Goal: Task Accomplishment & Management: Manage account settings

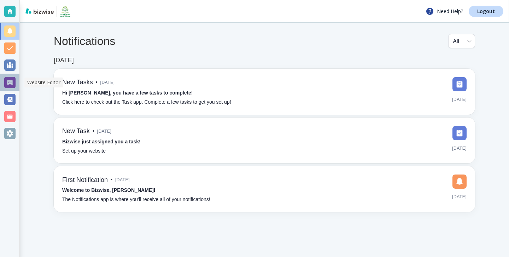
click at [12, 81] on div at bounding box center [9, 82] width 11 height 11
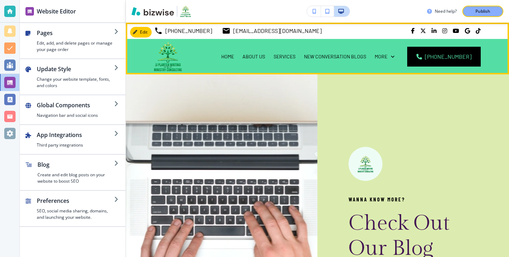
click at [227, 55] on div "HOME ABOUT US SERVICES NEW CONVERSATION BLOGS MY WORK WHAT S NEW REVIEWS CONTAC…" at bounding box center [287, 56] width 166 height 35
click at [234, 57] on p "HOME" at bounding box center [227, 56] width 13 height 7
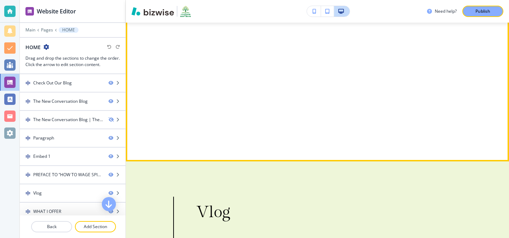
scroll to position [3578, 0]
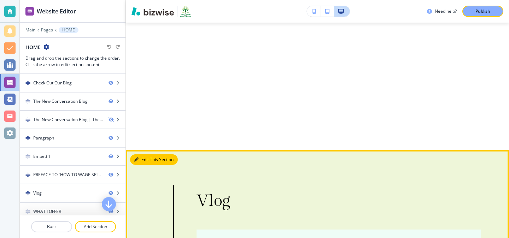
click at [146, 155] on button "Edit This Section" at bounding box center [154, 160] width 48 height 11
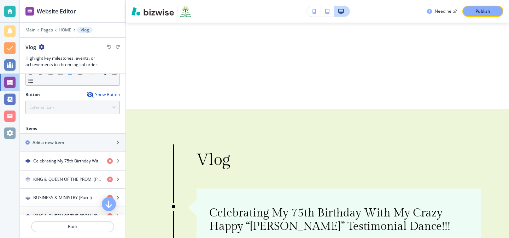
scroll to position [210, 0]
click at [96, 104] on div "Button Show Button External Link Telephone External Link Social Media Email Fil…" at bounding box center [72, 103] width 94 height 23
click at [92, 95] on icon "button" at bounding box center [90, 95] width 6 height 6
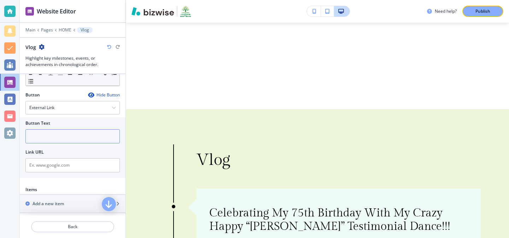
click at [84, 133] on input "text" at bounding box center [72, 136] width 94 height 14
type input "T"
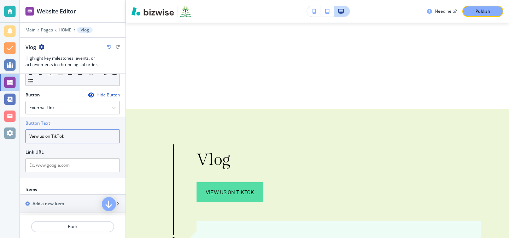
type input "View us on TikTok"
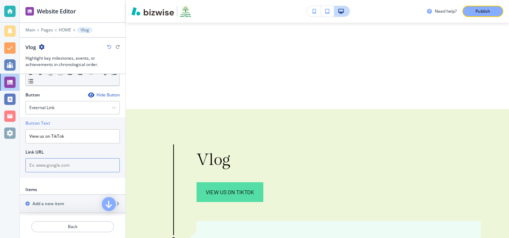
click at [77, 172] on input "text" at bounding box center [72, 165] width 94 height 14
paste input "[URL][DOMAIN_NAME]"
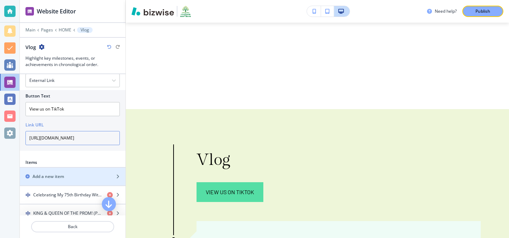
type input "[URL][DOMAIN_NAME]"
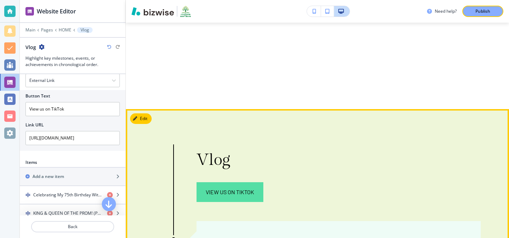
scroll to position [0, 0]
click at [224, 182] on link "View us on TikTok" at bounding box center [230, 192] width 67 height 20
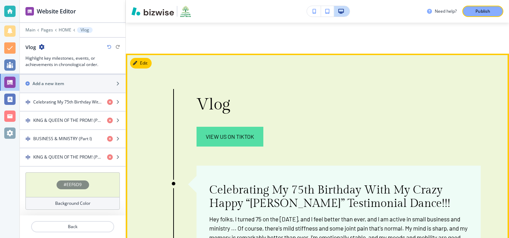
scroll to position [3661, 0]
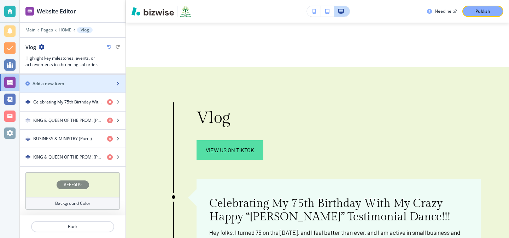
click at [83, 91] on div "button" at bounding box center [73, 90] width 106 height 6
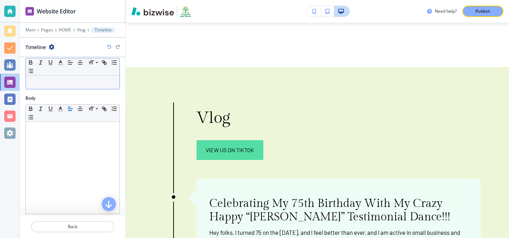
scroll to position [159, 0]
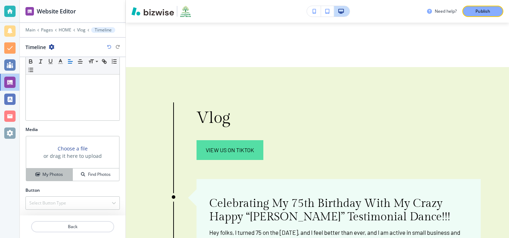
click at [63, 169] on button "My Photos" at bounding box center [49, 175] width 47 height 12
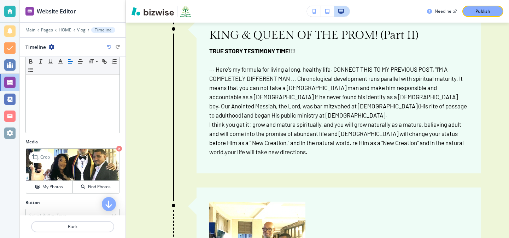
scroll to position [144, 0]
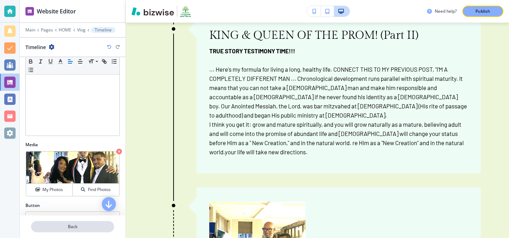
click at [92, 222] on button "Back" at bounding box center [72, 226] width 83 height 11
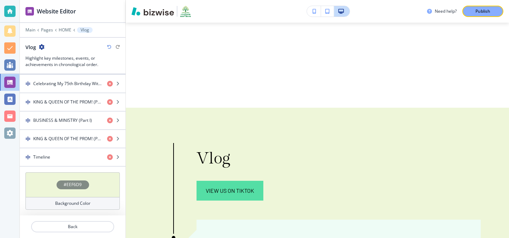
scroll to position [3619, 0]
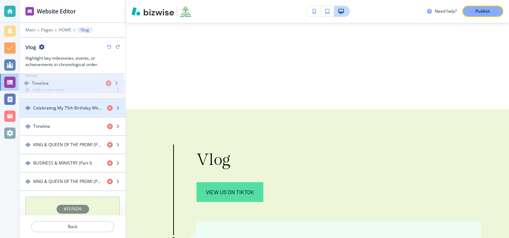
drag, startPoint x: 81, startPoint y: 166, endPoint x: 79, endPoint y: 91, distance: 75.0
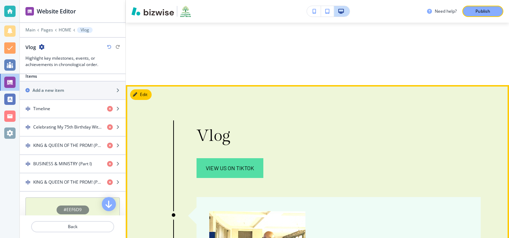
scroll to position [3623, 0]
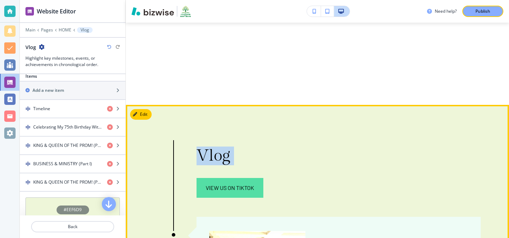
drag, startPoint x: 253, startPoint y: 79, endPoint x: 199, endPoint y: 72, distance: 54.6
click at [199, 147] on div "Vlog View us on TikTok" at bounding box center [339, 172] width 284 height 51
click at [200, 147] on p "Vlog" at bounding box center [339, 156] width 284 height 19
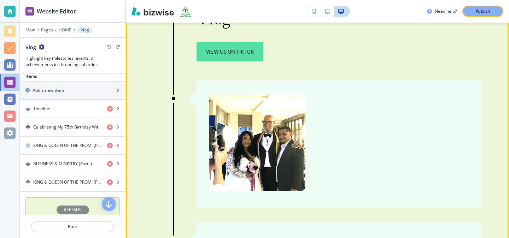
scroll to position [3763, 0]
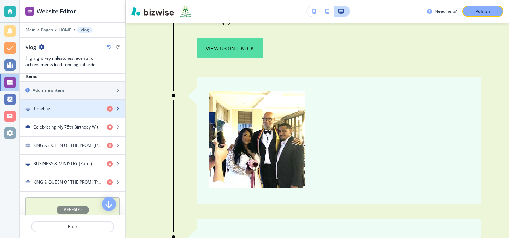
click at [59, 115] on div "button" at bounding box center [73, 115] width 106 height 6
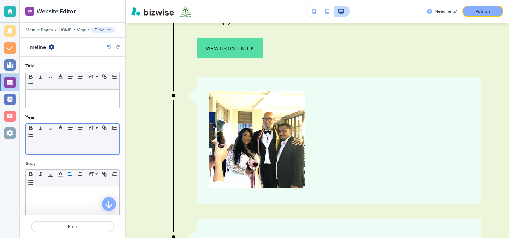
scroll to position [159, 0]
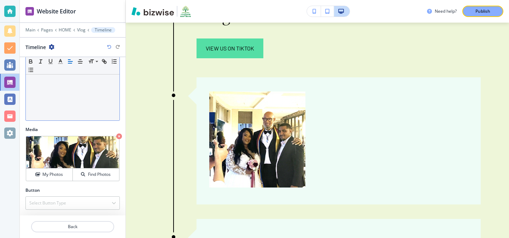
click at [69, 99] on div at bounding box center [73, 75] width 94 height 92
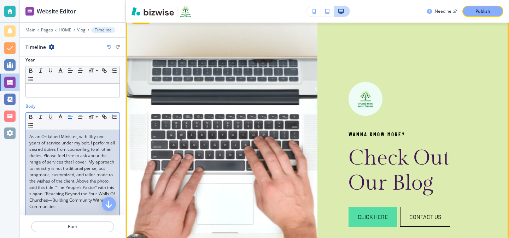
scroll to position [0, 0]
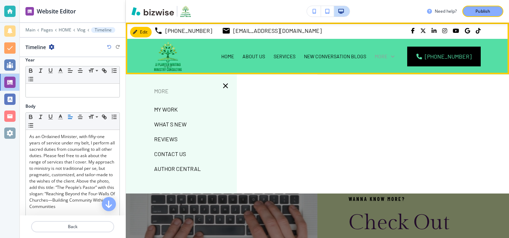
click at [388, 56] on p "More" at bounding box center [381, 56] width 13 height 7
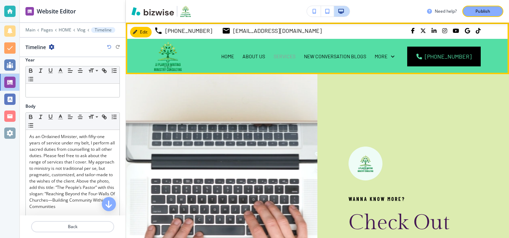
click at [296, 58] on p "SERVICES" at bounding box center [285, 56] width 22 height 7
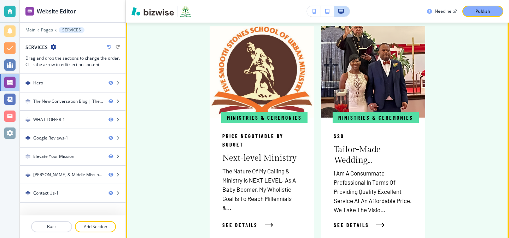
scroll to position [1046, 0]
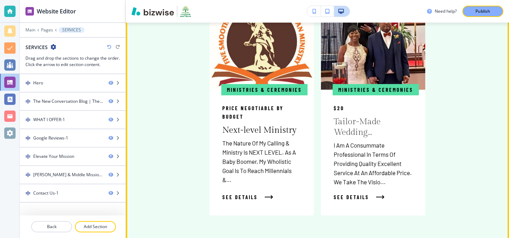
click at [349, 117] on p "Tailor-Made Wedding…" at bounding box center [373, 127] width 79 height 21
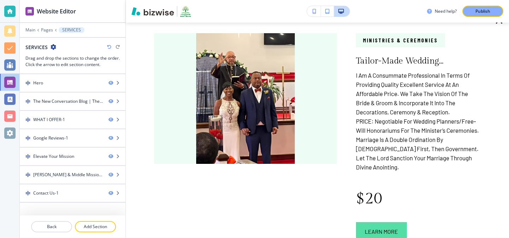
scroll to position [0, 0]
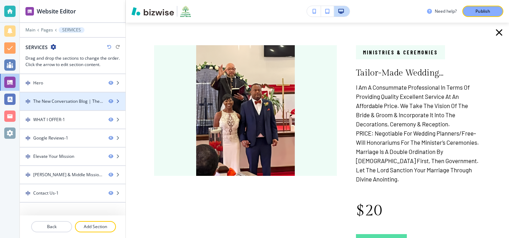
click at [74, 99] on div "The New Conversation Blog | These downloadable blogs are a viable (tried and tr…" at bounding box center [68, 101] width 70 height 6
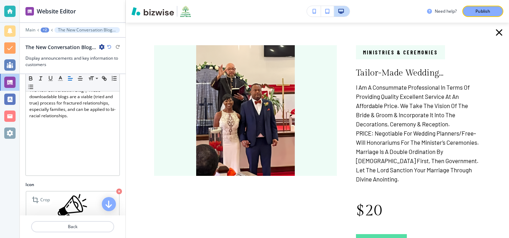
scroll to position [51, 0]
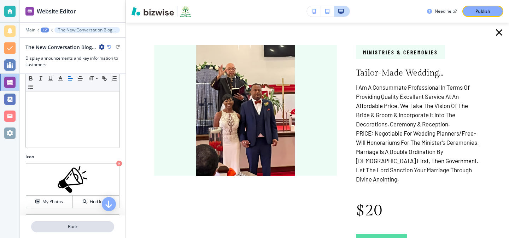
click at [81, 226] on p "Back" at bounding box center [73, 227] width 82 height 6
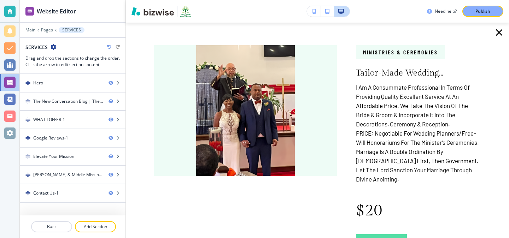
click at [70, 110] on div at bounding box center [73, 110] width 106 height 1
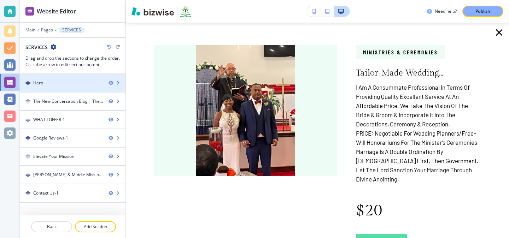
click at [66, 91] on div at bounding box center [73, 89] width 106 height 6
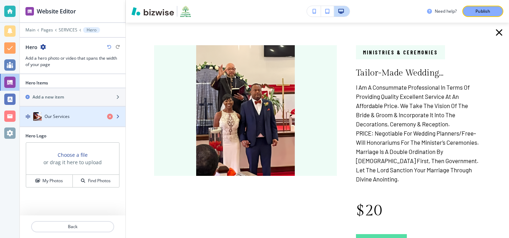
scroll to position [52, 0]
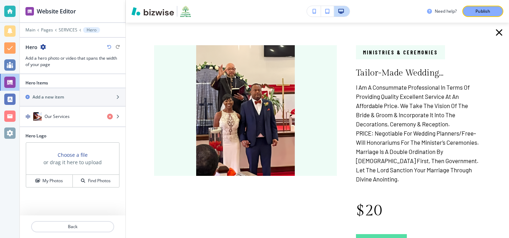
click at [77, 128] on div "Hero Items Add a new item Our Services" at bounding box center [73, 106] width 106 height 53
click at [77, 122] on div "button" at bounding box center [73, 124] width 106 height 6
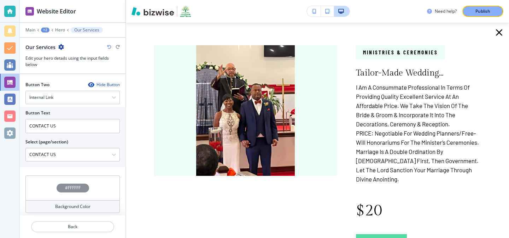
scroll to position [0, 0]
click at [73, 228] on p "Back" at bounding box center [73, 227] width 82 height 6
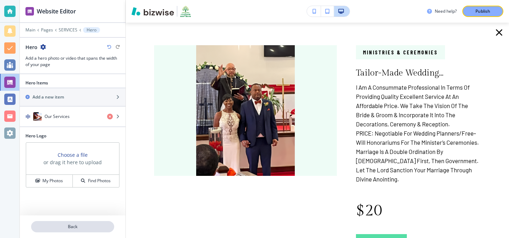
click at [73, 228] on p "Back" at bounding box center [73, 227] width 82 height 6
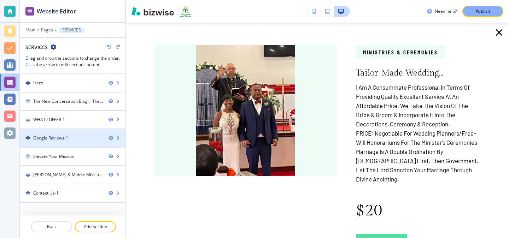
click at [72, 135] on div "Google Reviews-1" at bounding box center [61, 138] width 83 height 6
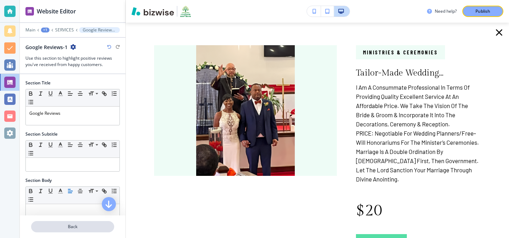
click at [85, 227] on p "Back" at bounding box center [73, 227] width 82 height 6
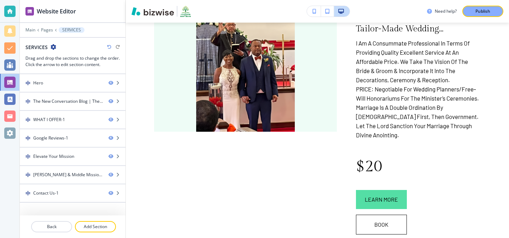
scroll to position [0, 0]
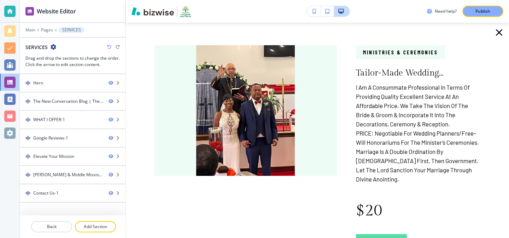
click at [495, 34] on icon "button" at bounding box center [499, 32] width 11 height 11
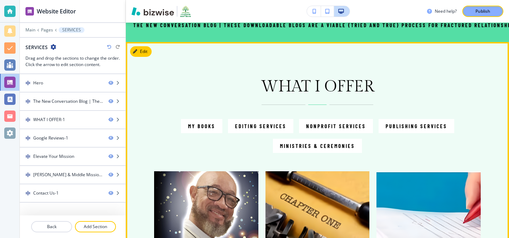
scroll to position [313, 0]
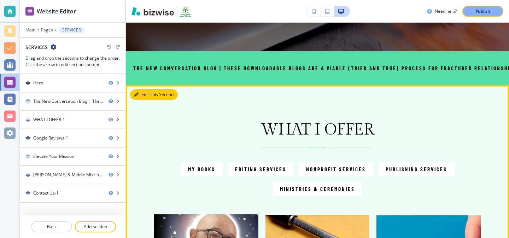
click at [134, 98] on button "Edit This Section" at bounding box center [154, 94] width 48 height 11
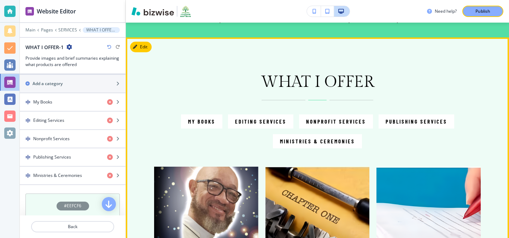
scroll to position [345, 0]
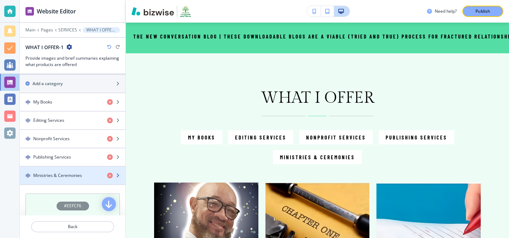
click at [85, 173] on div "Ministries & Ceremonies" at bounding box center [61, 176] width 82 height 6
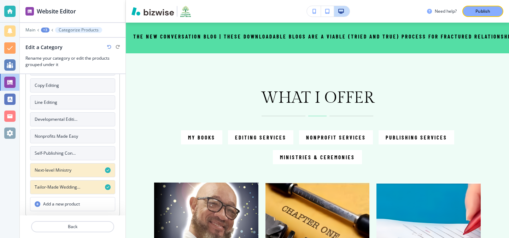
scroll to position [77, 0]
click at [83, 193] on button "Tailor-Made Wedding…" at bounding box center [72, 187] width 85 height 14
click at [83, 187] on button "Tailor-Made Wedding…" at bounding box center [72, 187] width 85 height 14
click at [87, 223] on button "Back" at bounding box center [72, 226] width 83 height 11
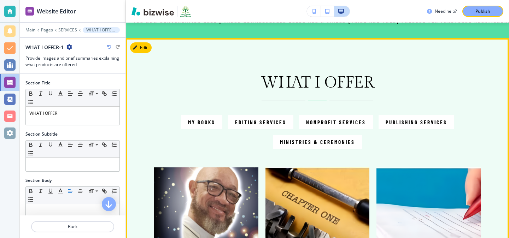
scroll to position [324, 0]
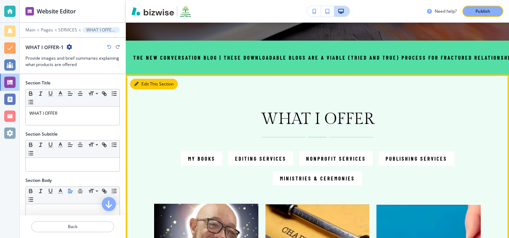
click at [149, 85] on button "Edit This Section" at bounding box center [154, 84] width 48 height 11
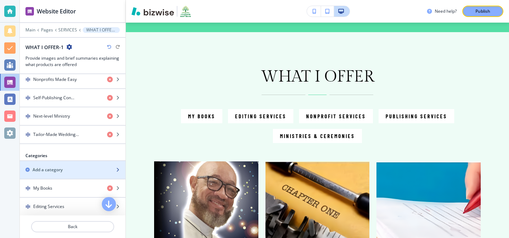
scroll to position [328, 0]
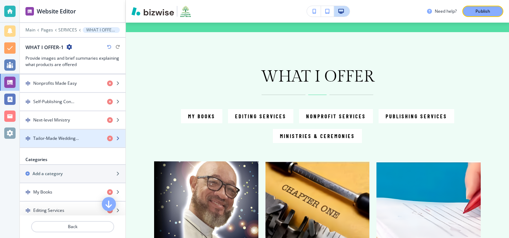
click at [79, 146] on div "button" at bounding box center [73, 145] width 106 height 6
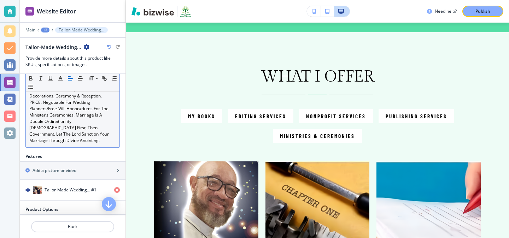
scroll to position [94, 0]
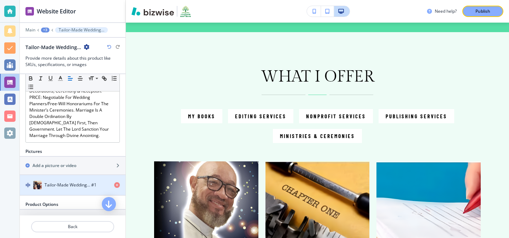
click at [86, 182] on h4 "Tailor-Made Wedding… #1" at bounding box center [71, 185] width 52 height 6
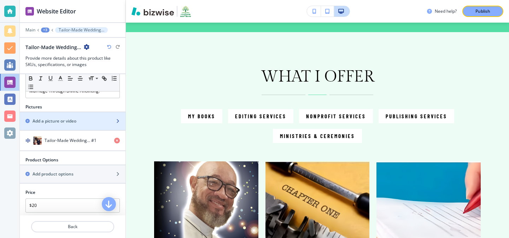
scroll to position [160, 0]
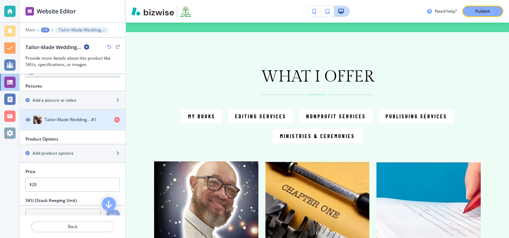
click at [84, 117] on h4 "Tailor-Made Wedding… #1" at bounding box center [71, 120] width 52 height 6
click at [83, 117] on h4 "Tailor-Made Wedding… #1" at bounding box center [71, 120] width 52 height 6
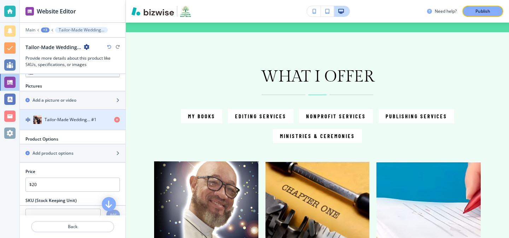
click at [41, 116] on img "button" at bounding box center [37, 120] width 8 height 8
click at [29, 117] on img "button" at bounding box center [27, 119] width 5 height 5
click at [59, 117] on h4 "Tailor-Made Wedding… #1" at bounding box center [71, 120] width 52 height 6
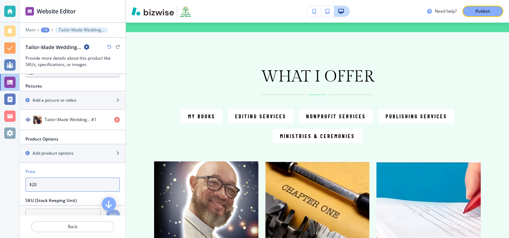
click at [58, 182] on input "$20" at bounding box center [72, 185] width 94 height 14
type input "$375"
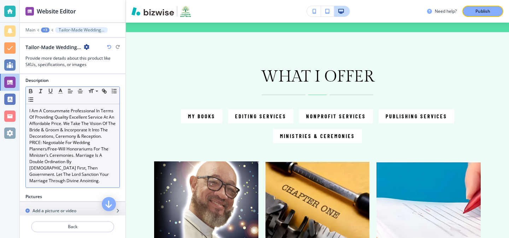
scroll to position [56, 0]
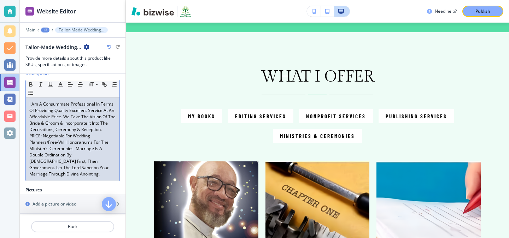
click at [109, 163] on p "PRICE: Negotiable For Wedding Planners/Free-Will Honorariums For The Minister’s…" at bounding box center [72, 155] width 87 height 45
click at [109, 167] on p "PRICE: Negotiable For Wedding Planners/Free-Will Honorariums For The Minister’s…" at bounding box center [72, 155] width 87 height 45
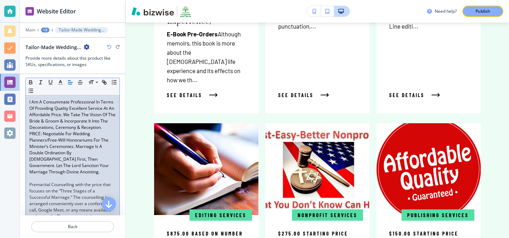
scroll to position [50, 0]
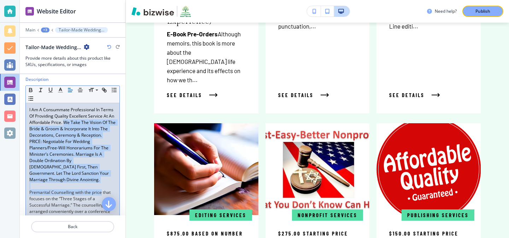
drag, startPoint x: 102, startPoint y: 183, endPoint x: 63, endPoint y: 123, distance: 71.9
click at [63, 123] on div "I Am A Consummate Professional In Terms Of Providing Quality Excellent Service …" at bounding box center [73, 179] width 94 height 153
click at [63, 123] on p "I Am A Consummate Professional In Terms Of Providing Quality Excellent Service …" at bounding box center [72, 123] width 87 height 32
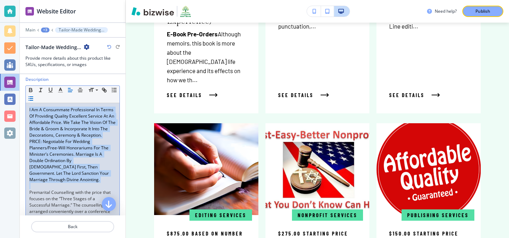
drag, startPoint x: 77, startPoint y: 178, endPoint x: 28, endPoint y: 95, distance: 96.9
click at [28, 95] on div "Small Normal Large Huge I Am A Consummate Professional In Terms Of Providing Qu…" at bounding box center [72, 172] width 94 height 172
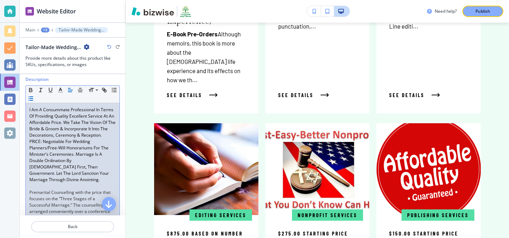
scroll to position [0, 0]
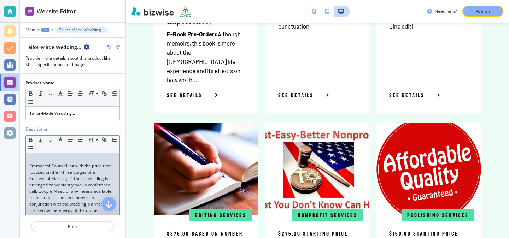
click at [30, 166] on span "Premarital Counselling with the price that focuses on the “Three Stages of a Su…" at bounding box center [70, 194] width 83 height 63
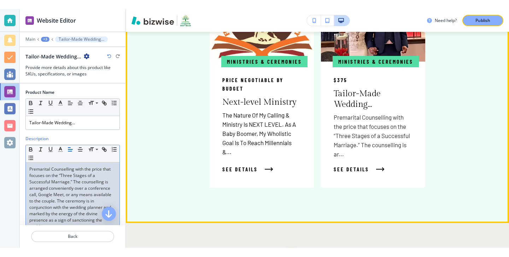
scroll to position [1109, 0]
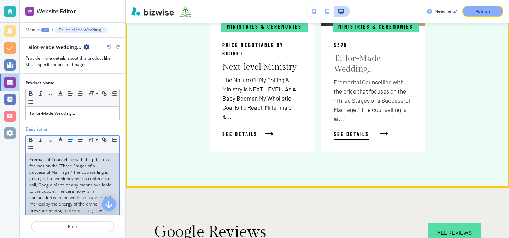
click at [357, 130] on span "See Details" at bounding box center [351, 134] width 35 height 8
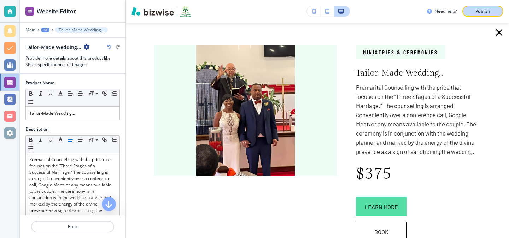
click at [485, 7] on button "Publish" at bounding box center [483, 11] width 41 height 11
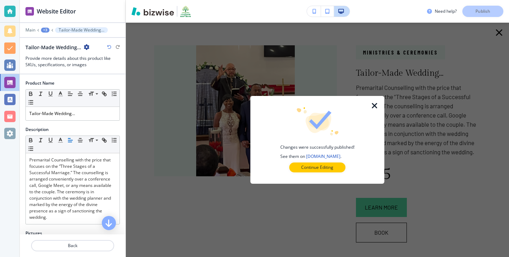
click at [378, 103] on icon "button" at bounding box center [375, 106] width 8 height 8
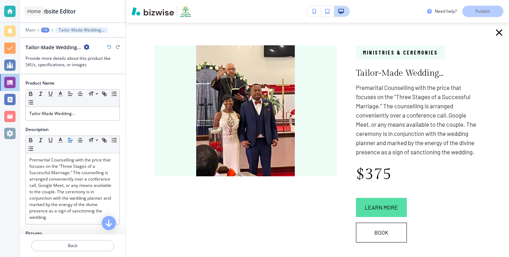
click at [9, 15] on div at bounding box center [9, 11] width 11 height 11
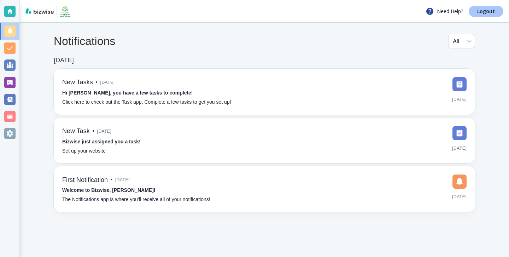
click at [493, 11] on p "Logout" at bounding box center [486, 11] width 18 height 5
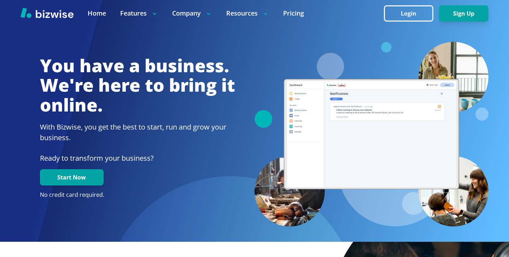
click at [409, 23] on div at bounding box center [254, 13] width 509 height 27
click at [411, 19] on button "Login" at bounding box center [409, 13] width 50 height 16
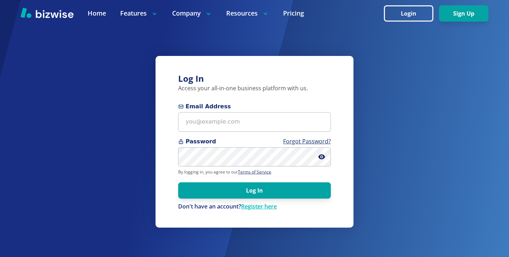
click at [297, 108] on span "Email Address" at bounding box center [254, 106] width 153 height 8
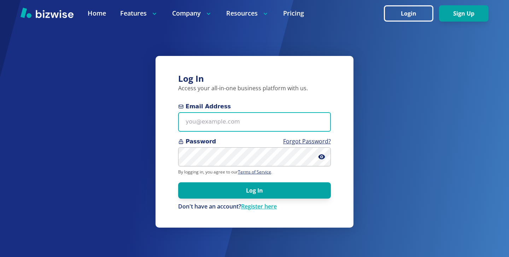
click at [297, 112] on input "Email Address" at bounding box center [254, 121] width 153 height 19
click at [266, 120] on input "Email Address" at bounding box center [254, 121] width 153 height 19
paste input "[EMAIL_ADDRESS][DOMAIN_NAME]"
type input "[EMAIL_ADDRESS][DOMAIN_NAME]"
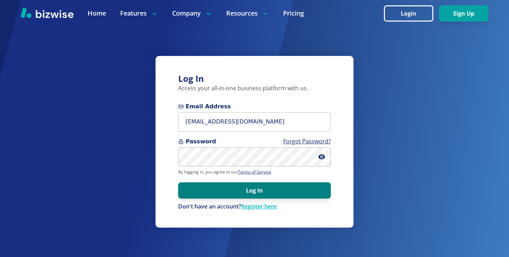
click at [315, 191] on button "Log In" at bounding box center [254, 190] width 153 height 16
